Goal: Complete application form

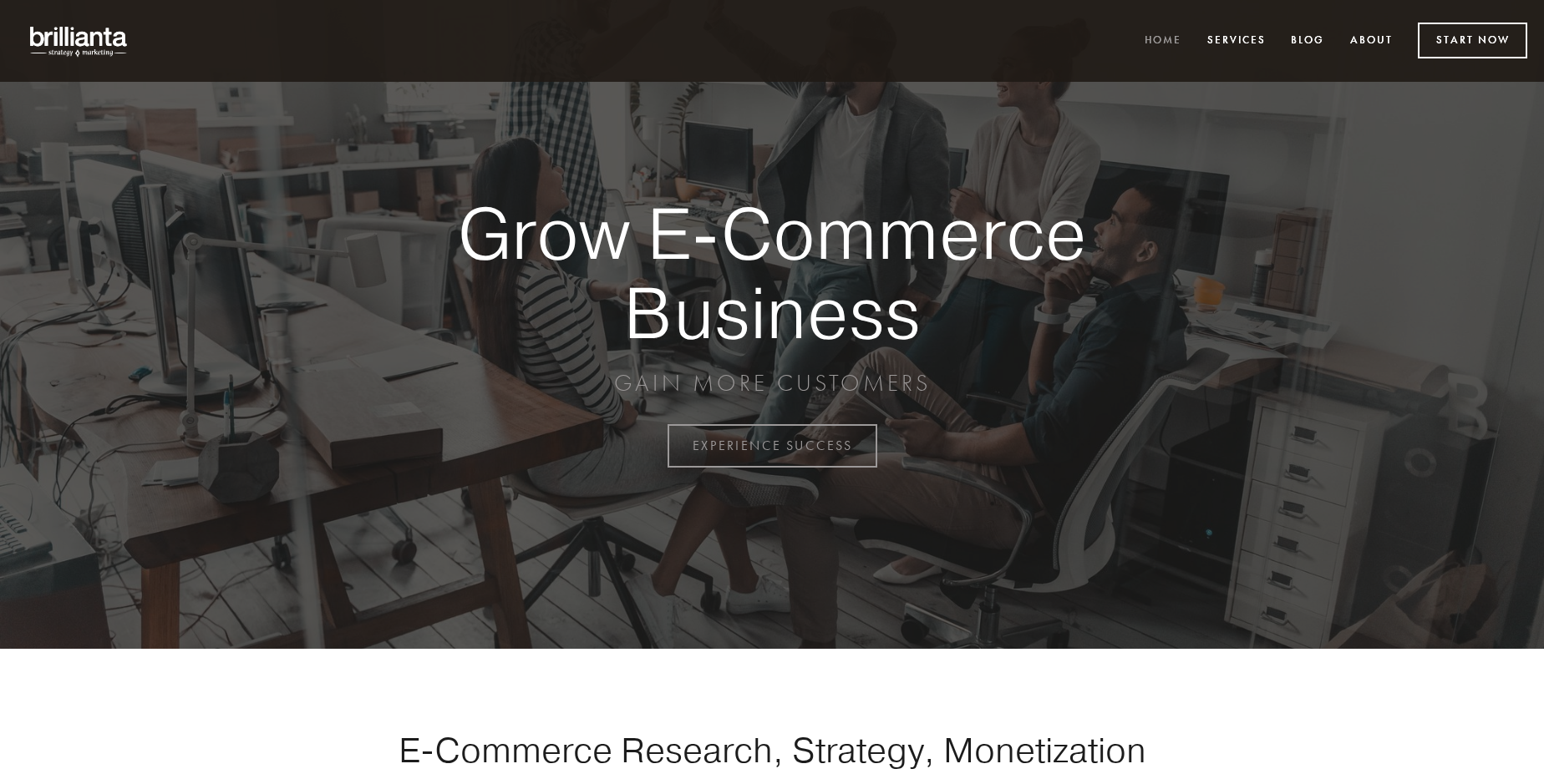
scroll to position [4379, 0]
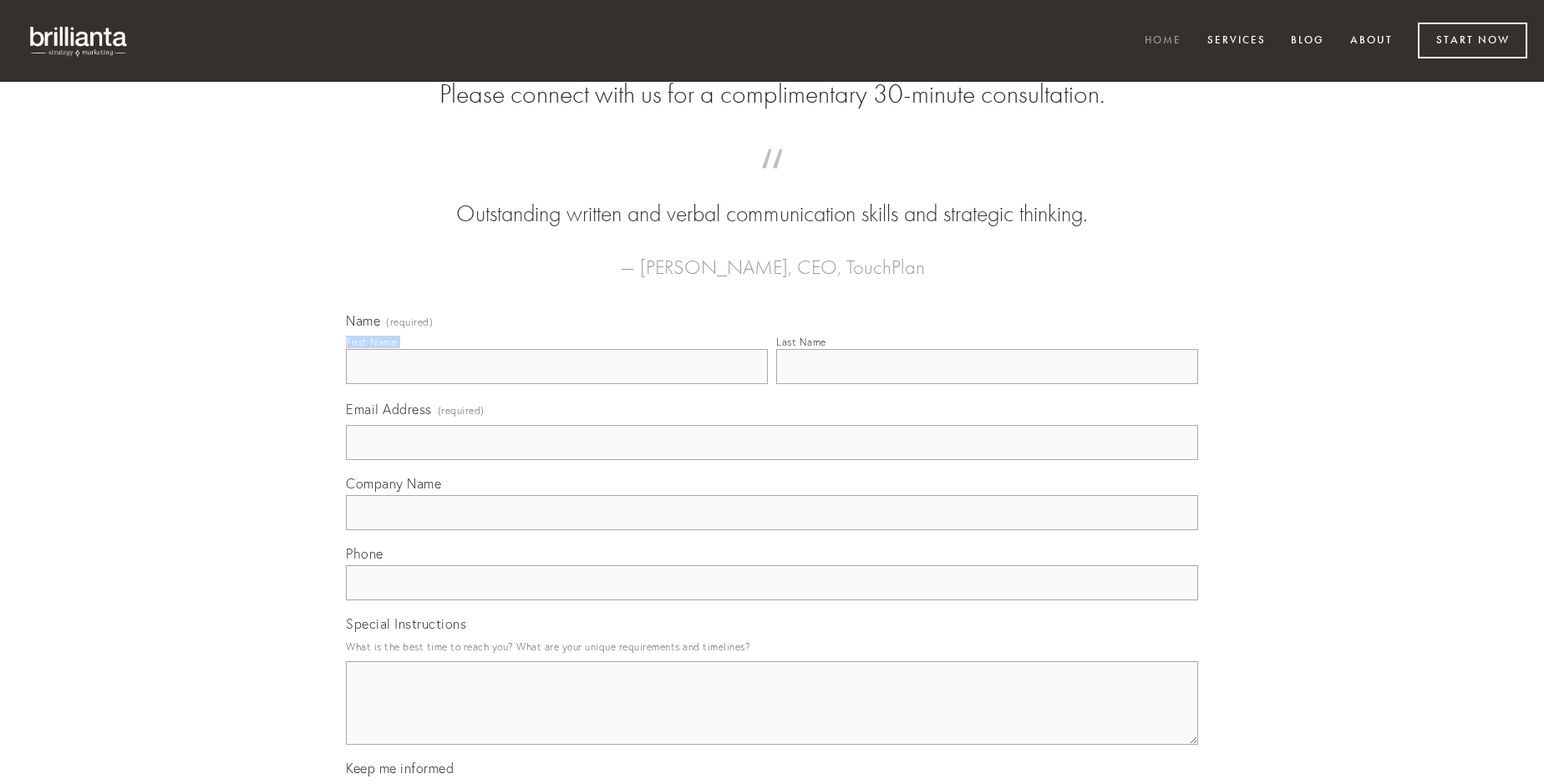
type input "[PERSON_NAME]"
click at [987, 385] on input "Last Name" at bounding box center [987, 367] width 422 height 35
type input "[PERSON_NAME]"
click at [772, 460] on input "Email Address (required)" at bounding box center [772, 442] width 853 height 35
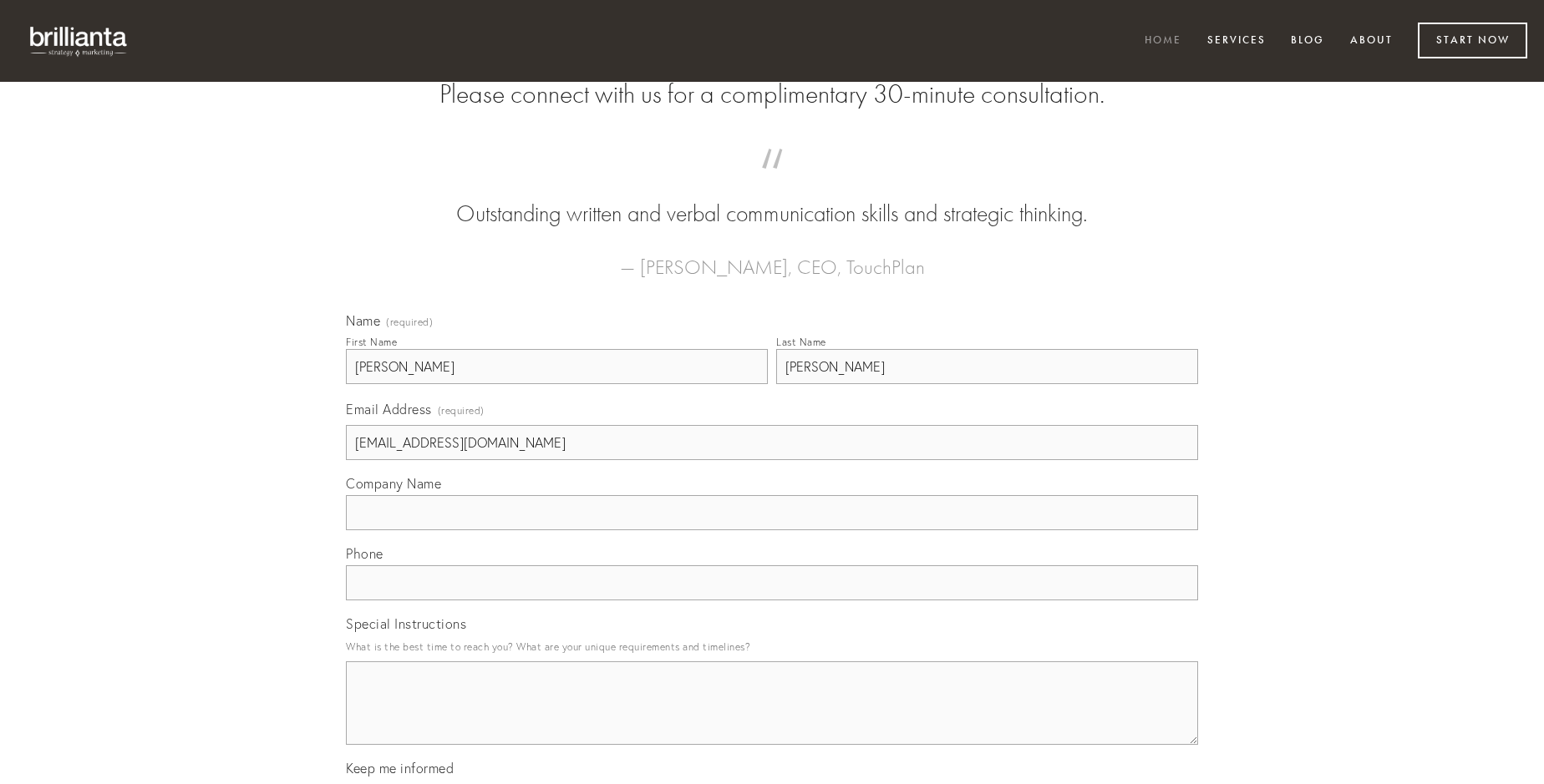
type input "[EMAIL_ADDRESS][DOMAIN_NAME]"
click at [772, 530] on input "Company Name" at bounding box center [772, 513] width 853 height 35
type input "clarus"
click at [772, 601] on input "text" at bounding box center [772, 583] width 853 height 35
click at [772, 718] on textarea "Special Instructions" at bounding box center [772, 703] width 853 height 83
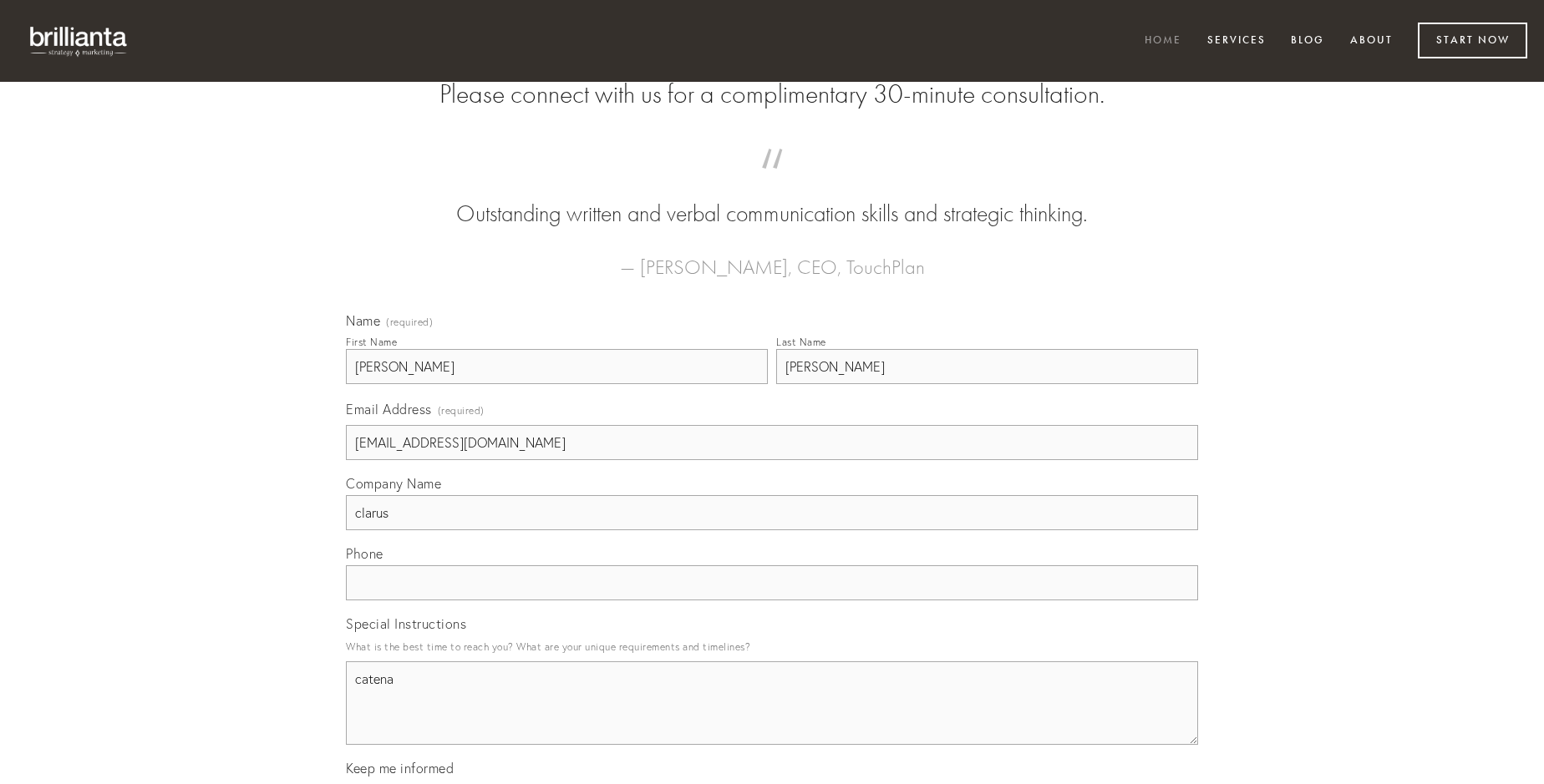
type textarea "catena"
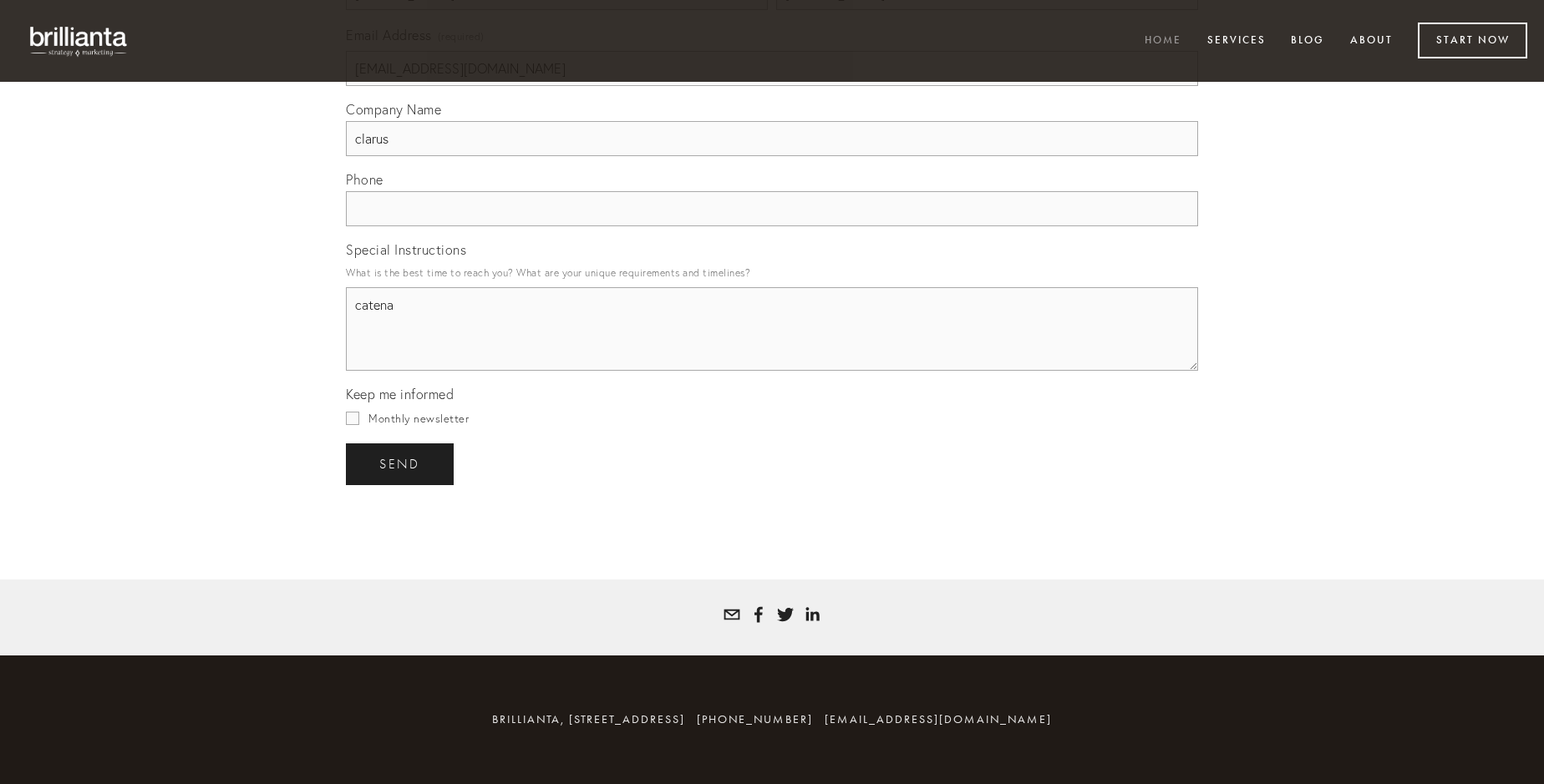
click at [401, 464] on span "send" at bounding box center [400, 464] width 41 height 15
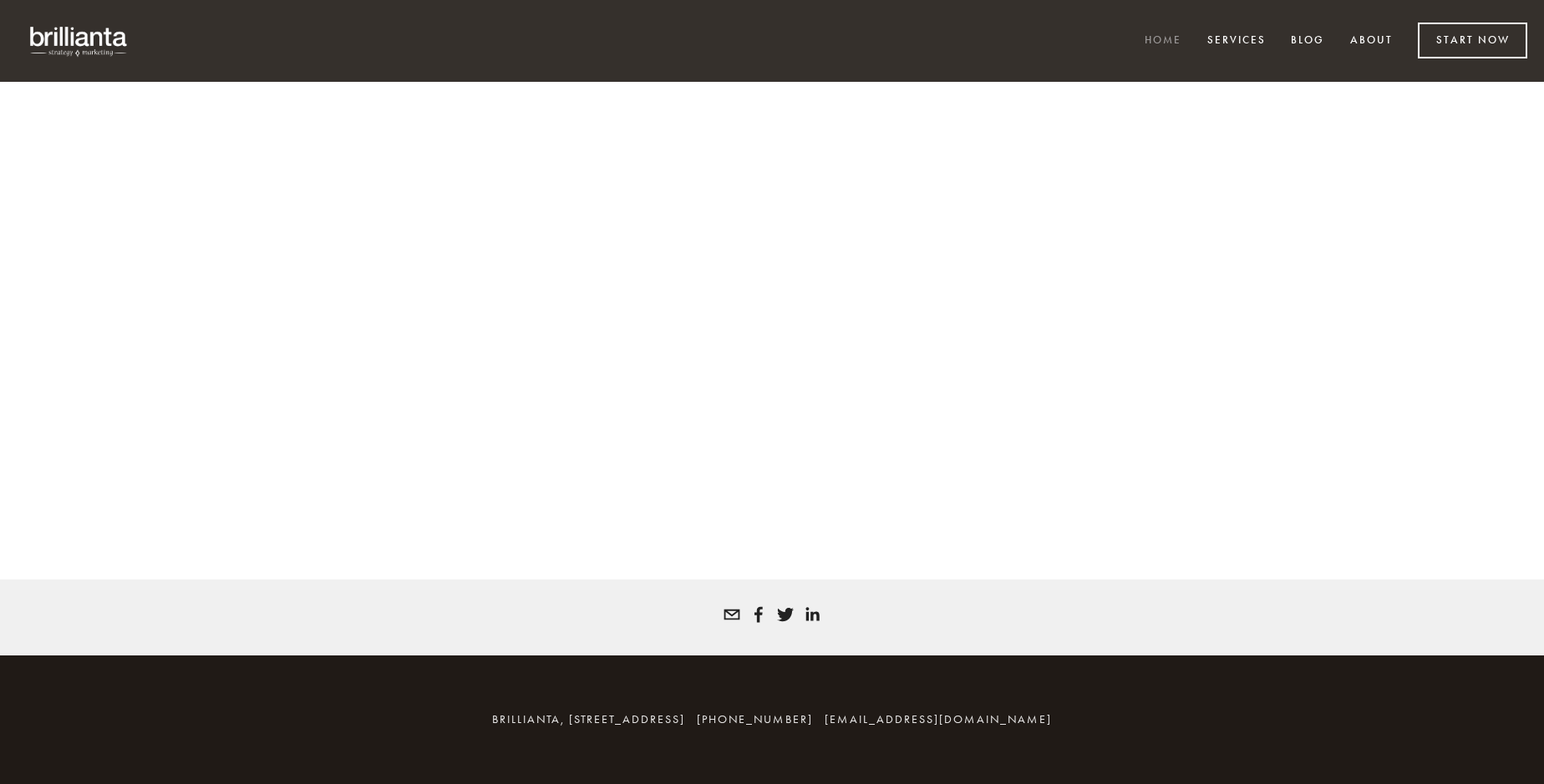
scroll to position [4356, 0]
